Goal: Information Seeking & Learning: Learn about a topic

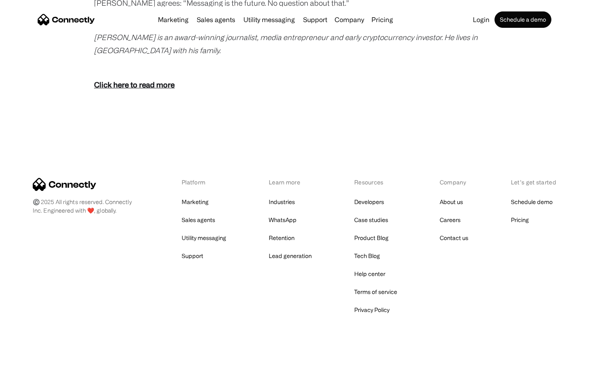
scroll to position [1620, 0]
